Goal: Information Seeking & Learning: Get advice/opinions

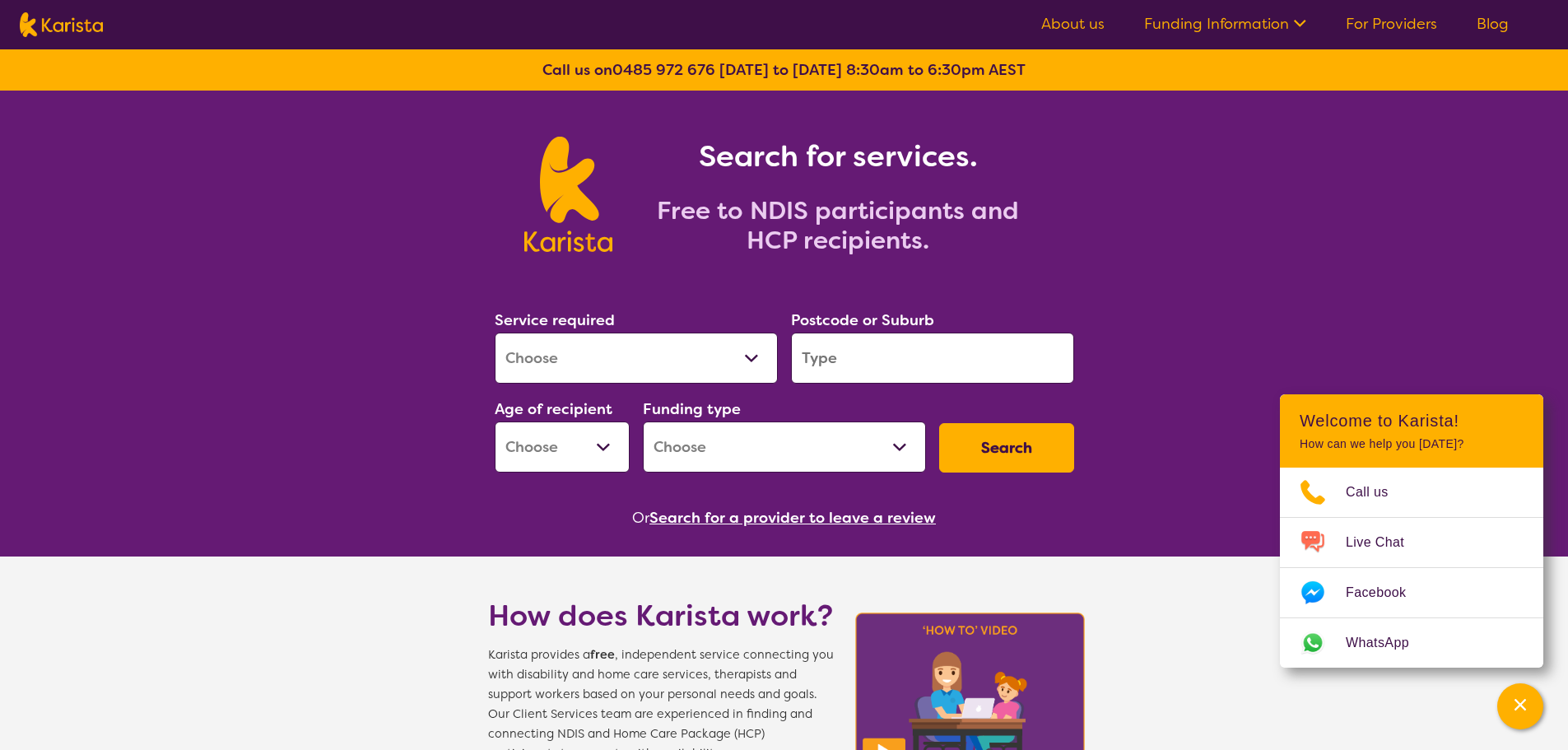
click at [660, 360] on select "Allied Health Assistant Assessment ([MEDICAL_DATA] or [MEDICAL_DATA]) Behaviour…" at bounding box center [636, 357] width 283 height 51
select select "Physiotherapy"
click at [494, 333] on select "Allied Health Assistant Assessment ([MEDICAL_DATA] or [MEDICAL_DATA]) Behaviour…" at bounding box center [636, 357] width 283 height 51
click at [884, 351] on input "search" at bounding box center [932, 357] width 283 height 51
type input "3977"
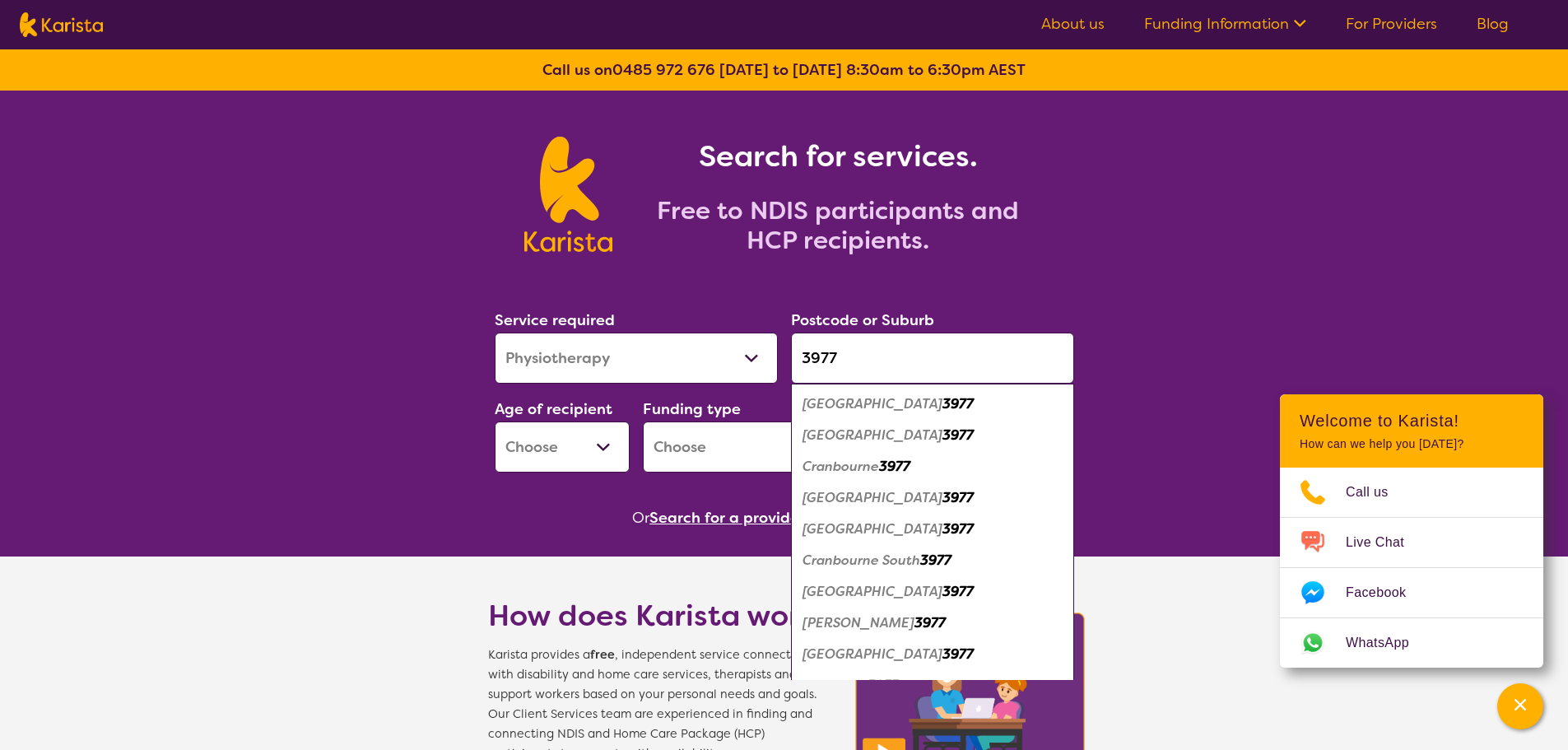
click at [602, 439] on select "Early Childhood - 0 to 9 Child - 10 to 11 Adolescent - 12 to 17 Adult - 18 to 6…" at bounding box center [562, 446] width 135 height 51
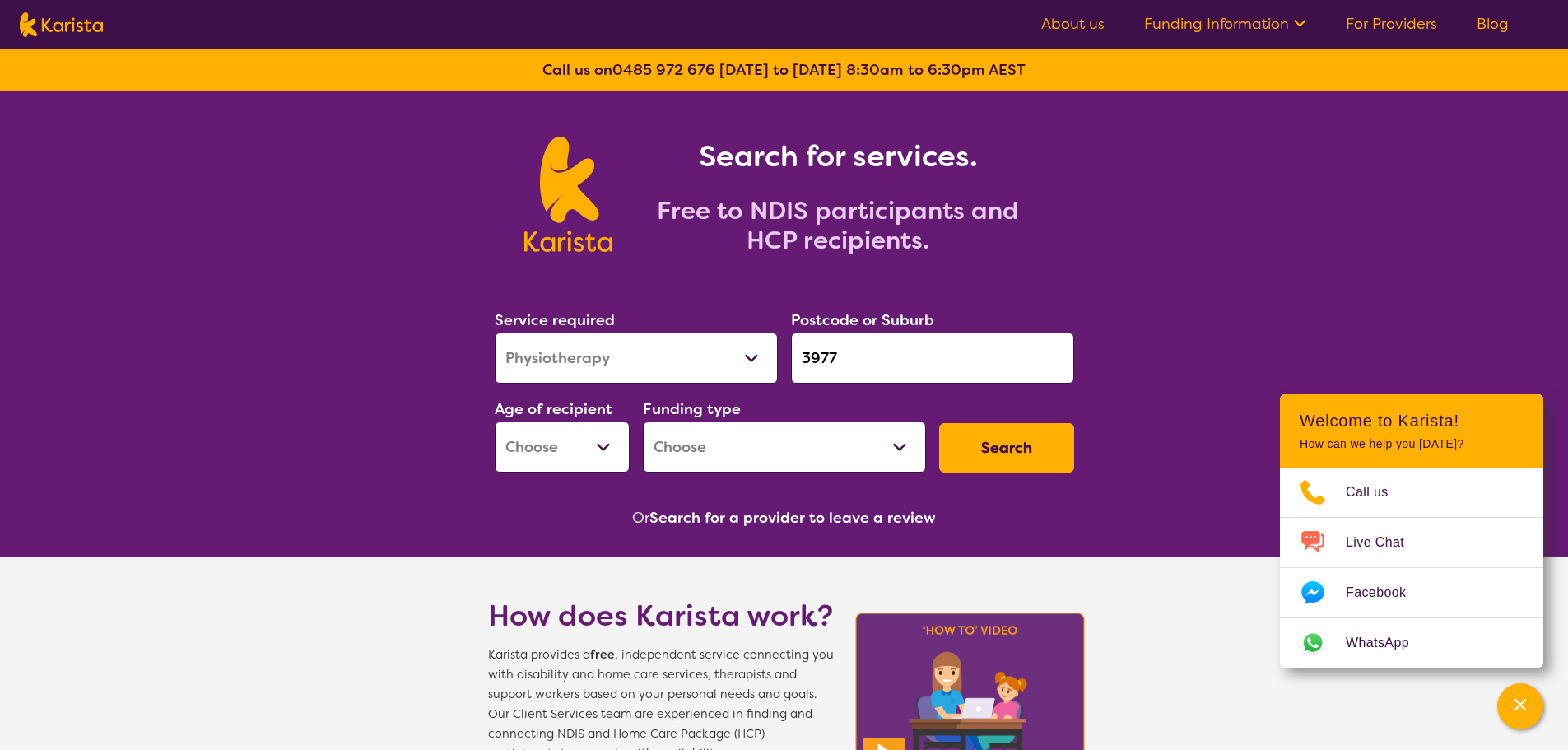
select select "AD"
click at [494, 421] on select "Early Childhood - 0 to 9 Child - 10 to 11 Adolescent - 12 to 17 Adult - 18 to 6…" at bounding box center [562, 446] width 135 height 51
click at [749, 443] on select "Home Care Package (HCP) National Disability Insurance Scheme (NDIS) I don't know" at bounding box center [784, 446] width 283 height 51
select select "i-don-t-know"
click at [643, 421] on select "Home Care Package (HCP) National Disability Insurance Scheme (NDIS) I don't know" at bounding box center [784, 446] width 283 height 51
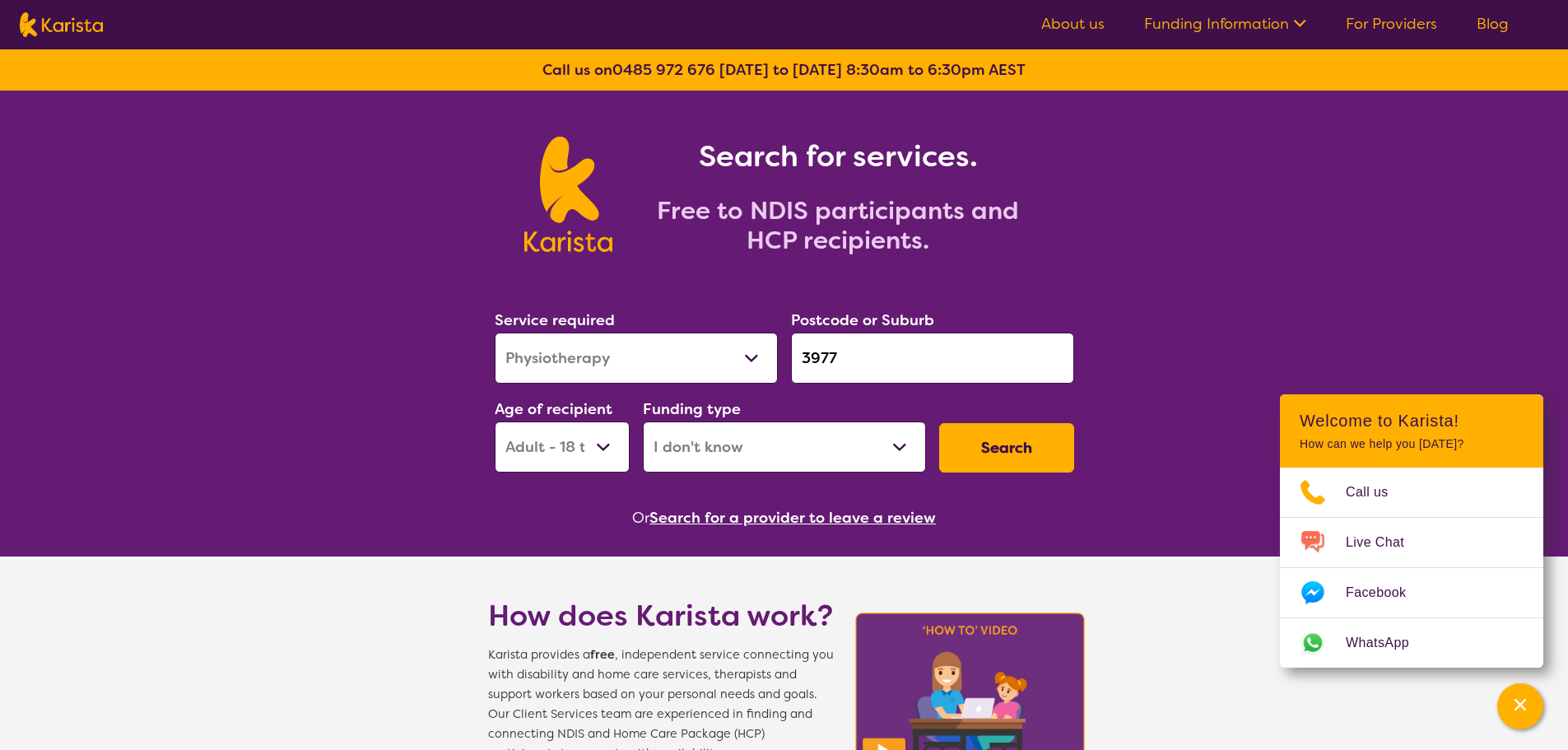
click at [1030, 443] on button "Search" at bounding box center [1007, 447] width 135 height 49
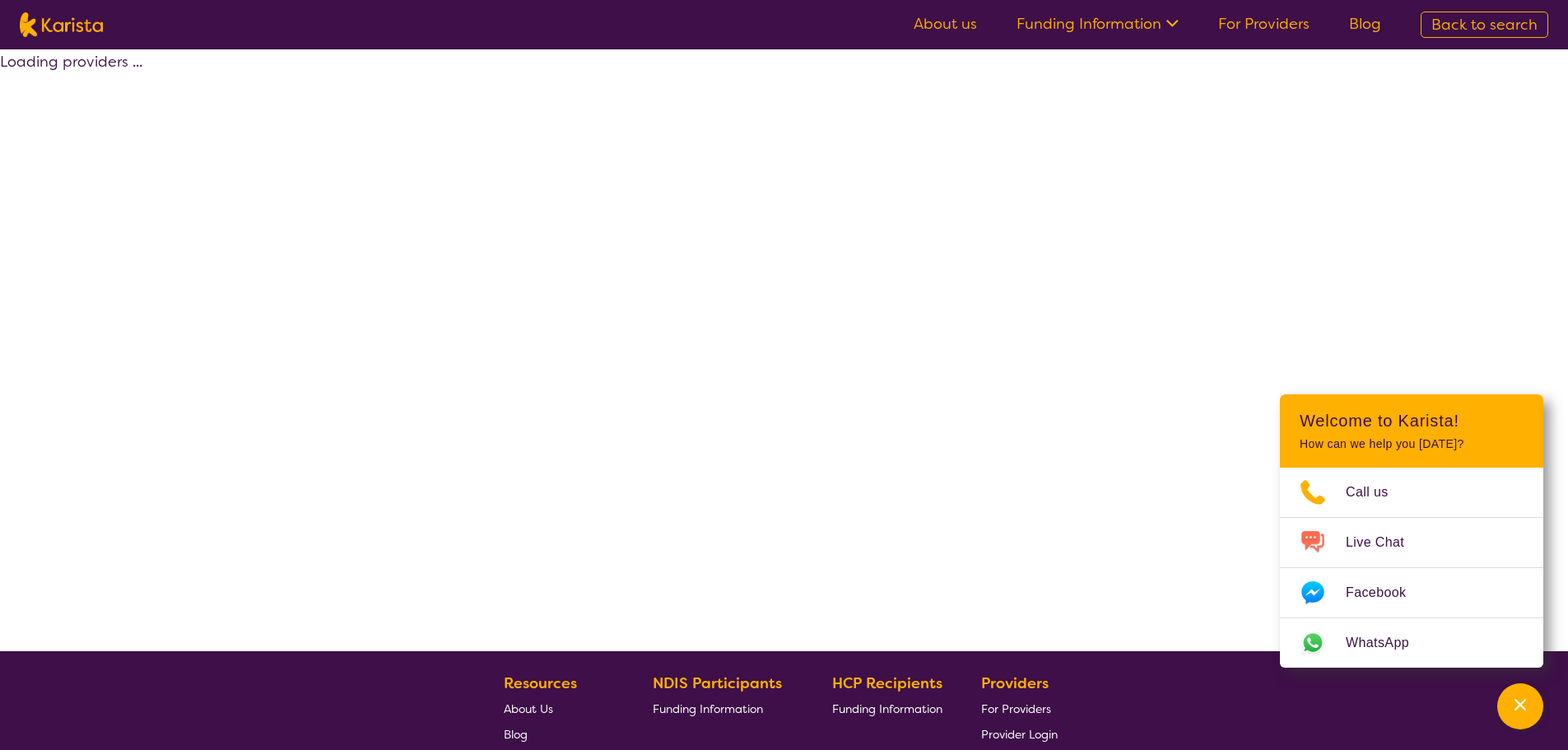
select select "Physiotherapy"
select select "AD"
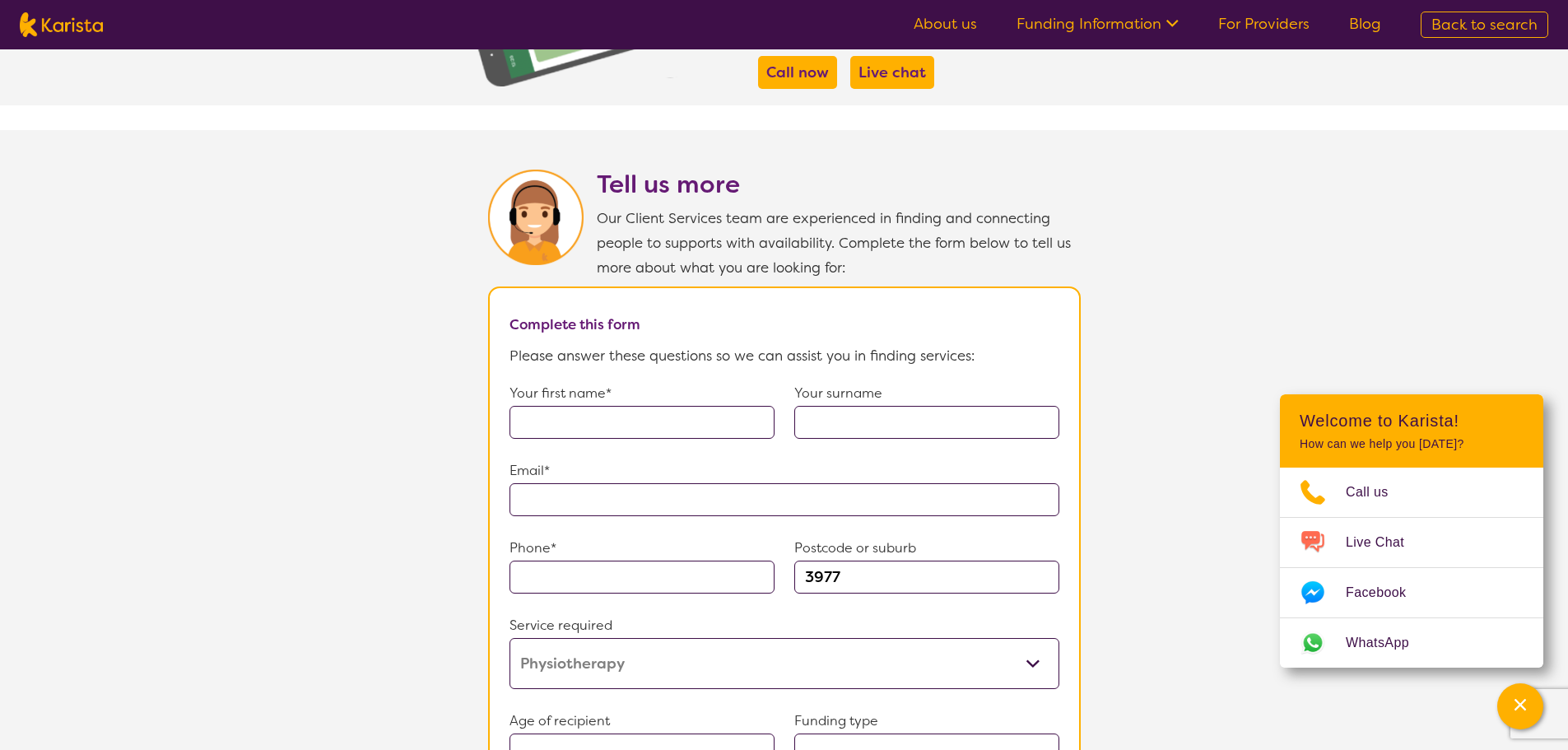
scroll to position [987, 0]
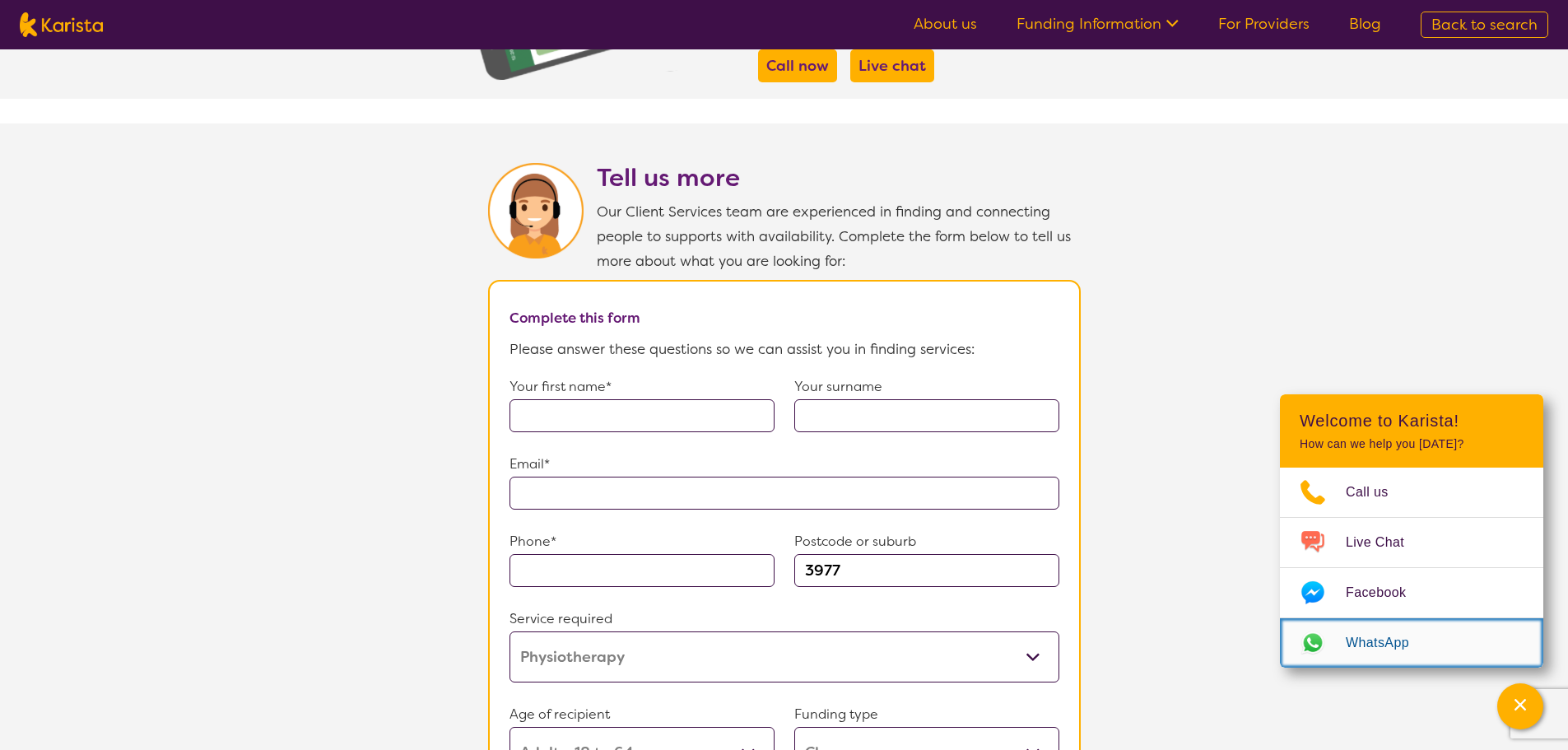
click at [1387, 641] on span "WhatsApp" at bounding box center [1388, 642] width 83 height 25
